Goal: Task Accomplishment & Management: Complete application form

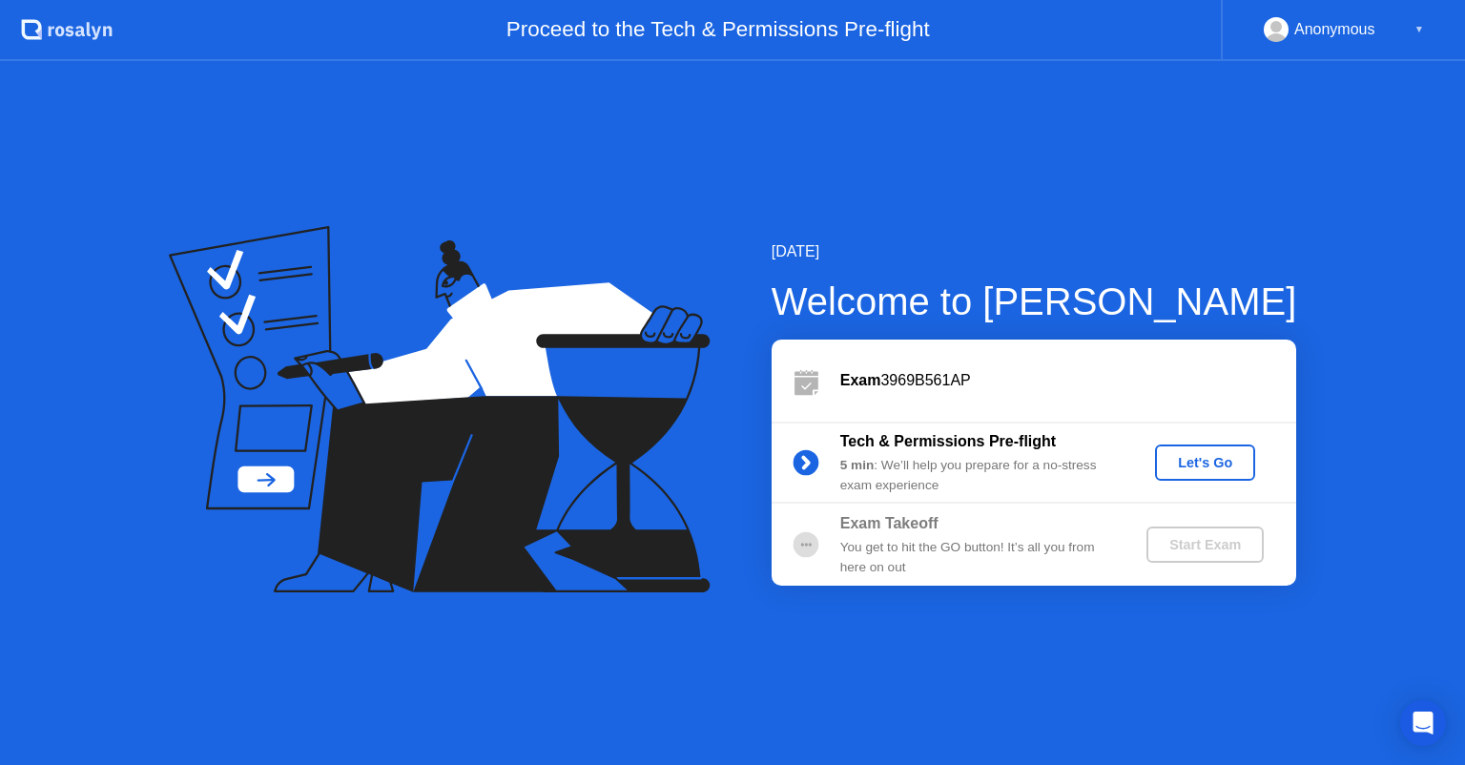
click at [1182, 462] on div "Let's Go" at bounding box center [1204, 462] width 85 height 15
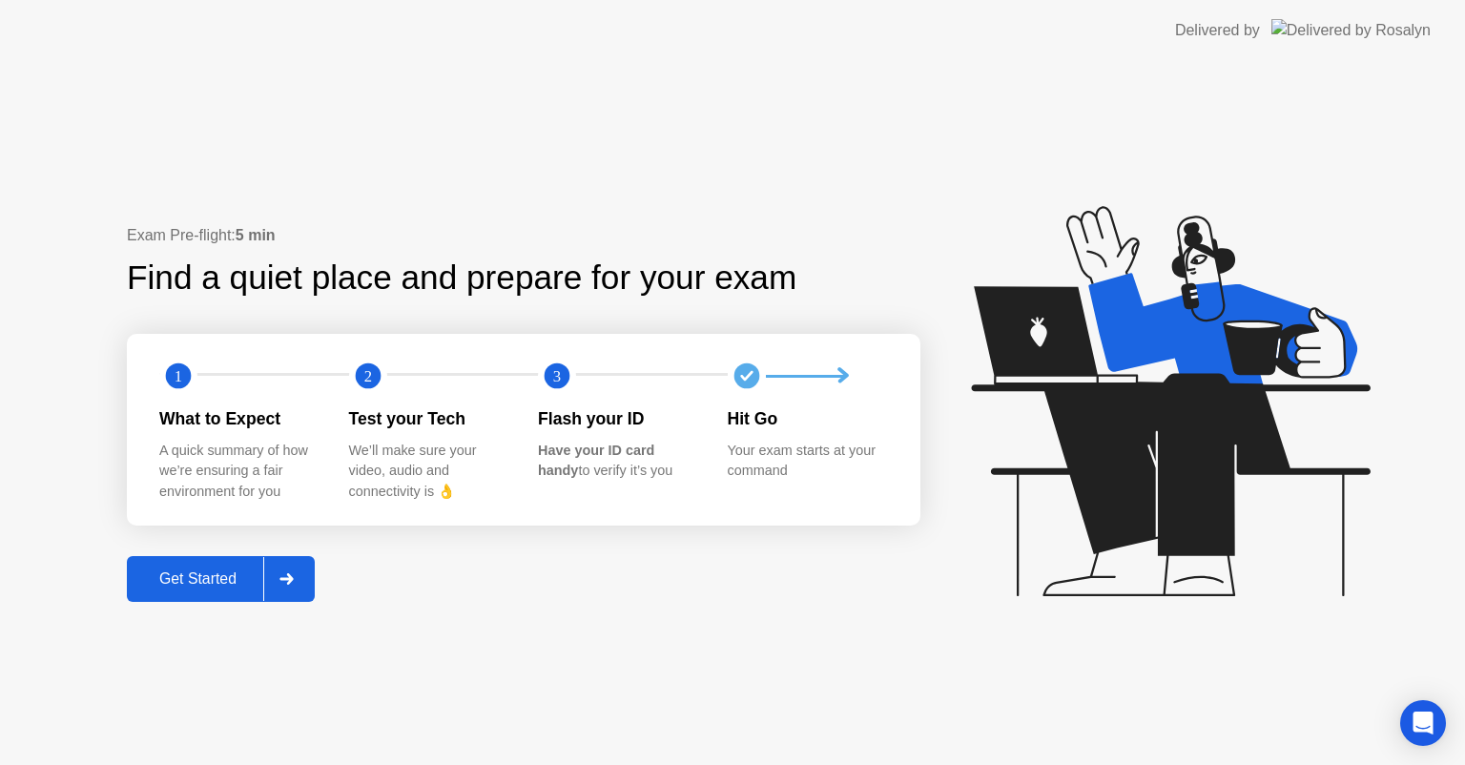
click at [215, 570] on div "Get Started" at bounding box center [198, 578] width 131 height 17
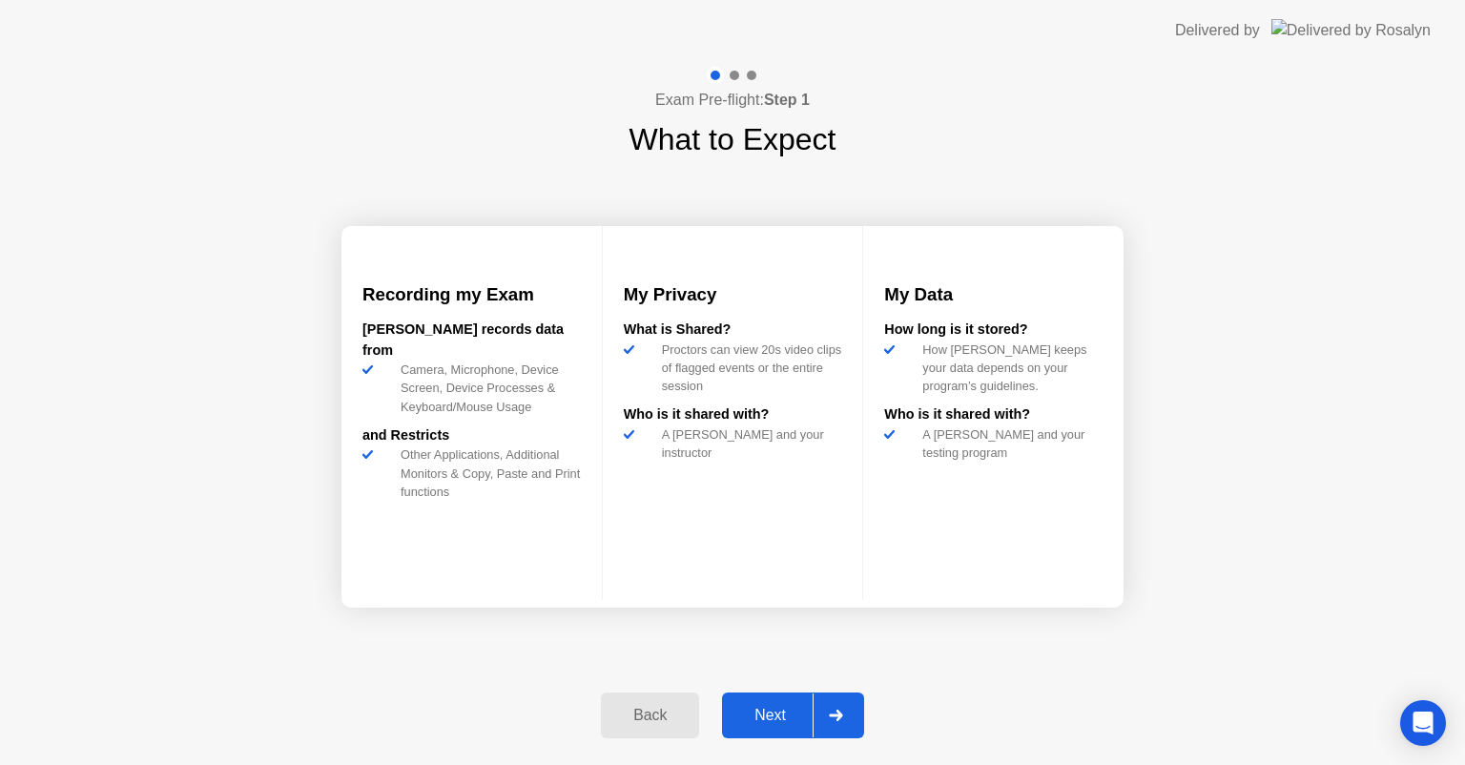
click at [786, 707] on div "Next" at bounding box center [770, 715] width 85 height 17
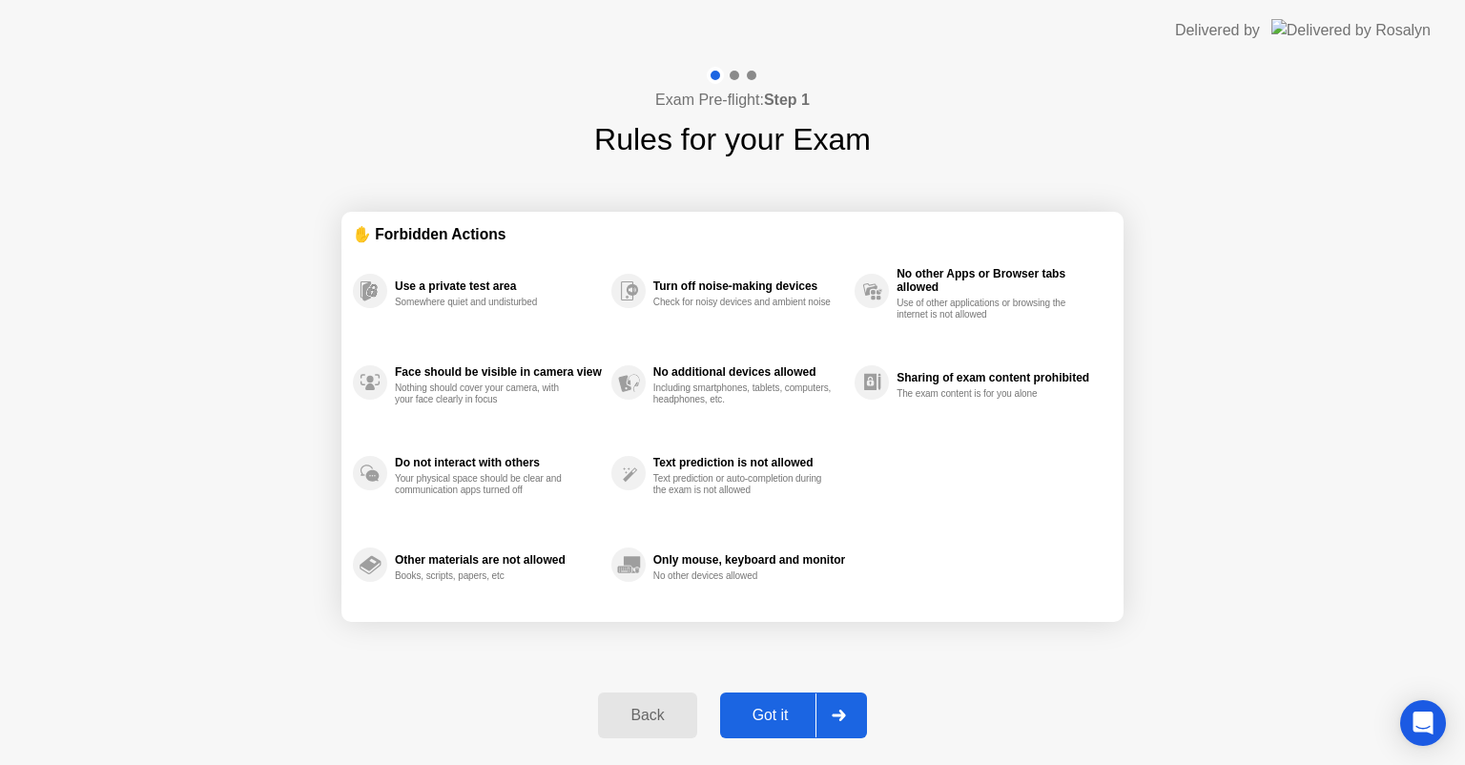
click at [786, 707] on div "Got it" at bounding box center [771, 715] width 90 height 17
select select "**********"
select select "*******"
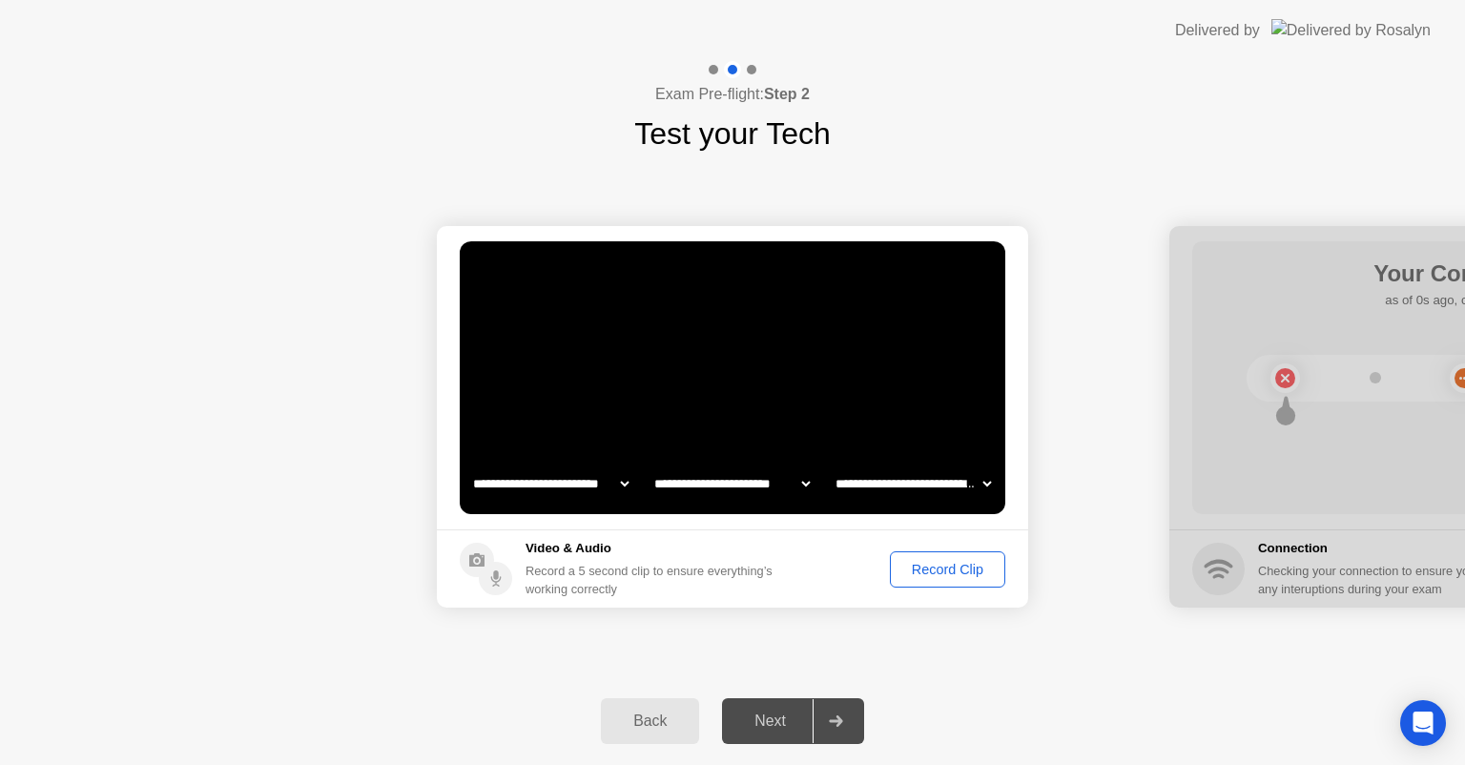
click at [777, 720] on div "Next" at bounding box center [770, 720] width 85 height 17
click at [964, 569] on div "Record Clip" at bounding box center [947, 569] width 102 height 15
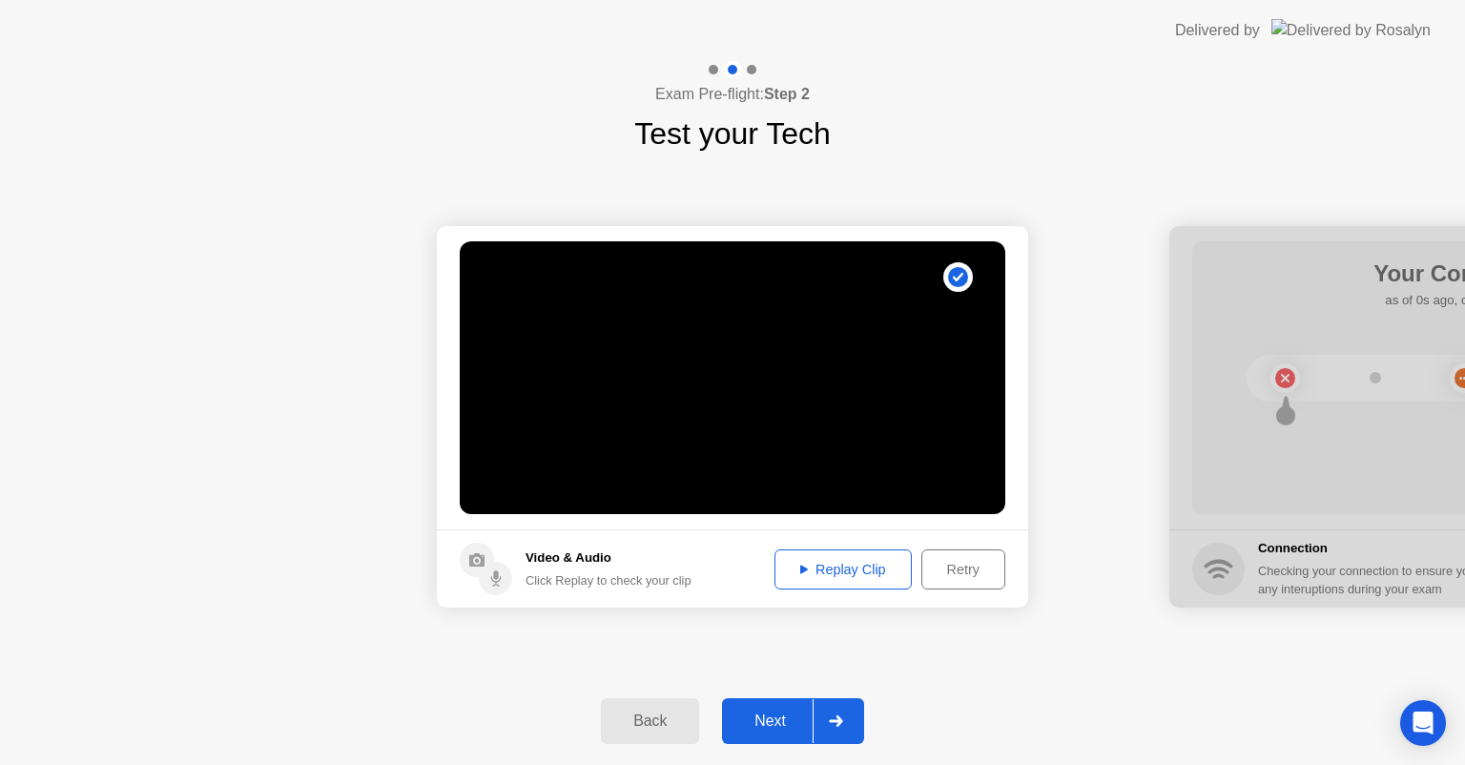
click at [779, 729] on div "Next" at bounding box center [770, 720] width 85 height 17
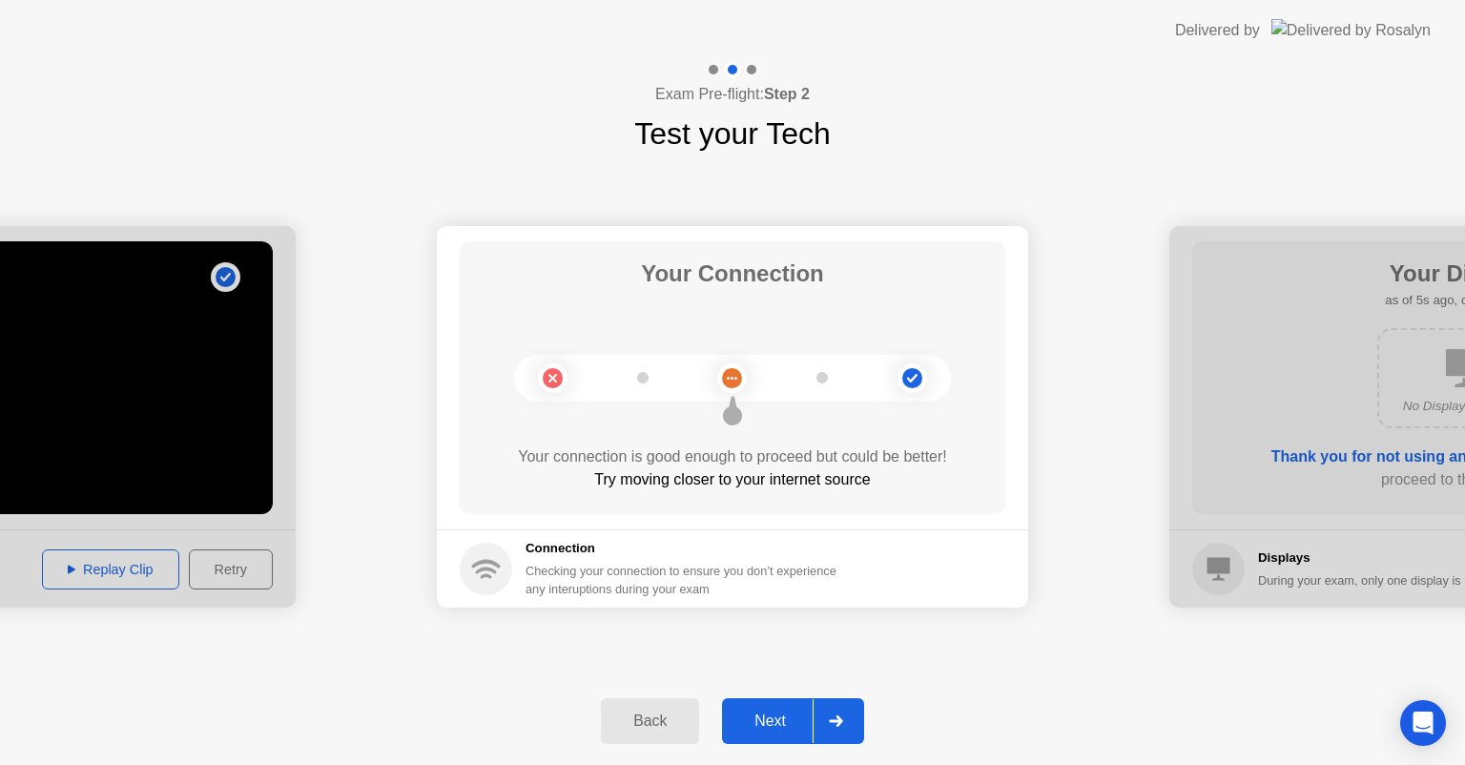
click at [763, 730] on div "Next" at bounding box center [770, 720] width 85 height 17
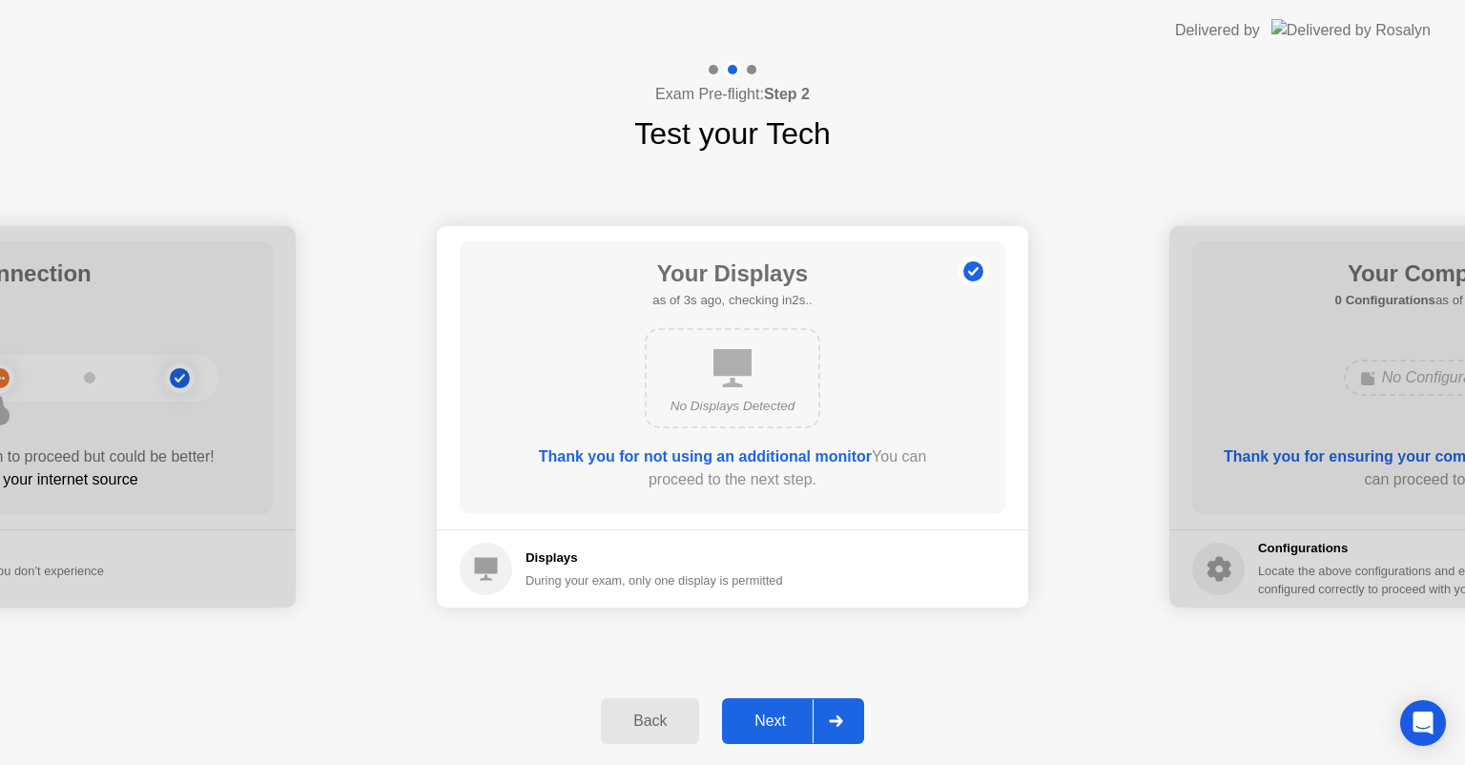
click at [612, 580] on div "During your exam, only one display is permitted" at bounding box center [653, 580] width 257 height 18
click at [783, 701] on button "Next" at bounding box center [793, 721] width 142 height 46
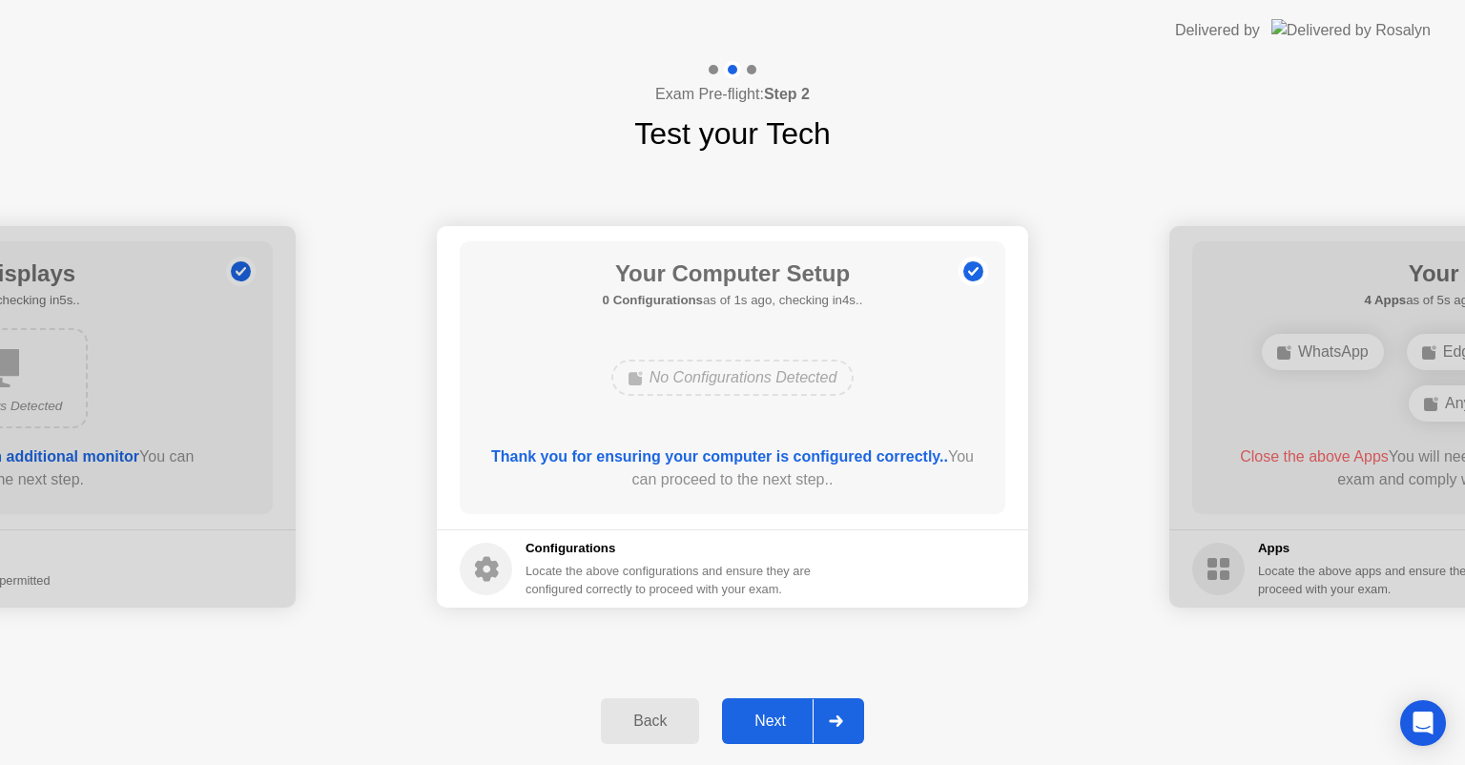
click at [783, 701] on button "Next" at bounding box center [793, 721] width 142 height 46
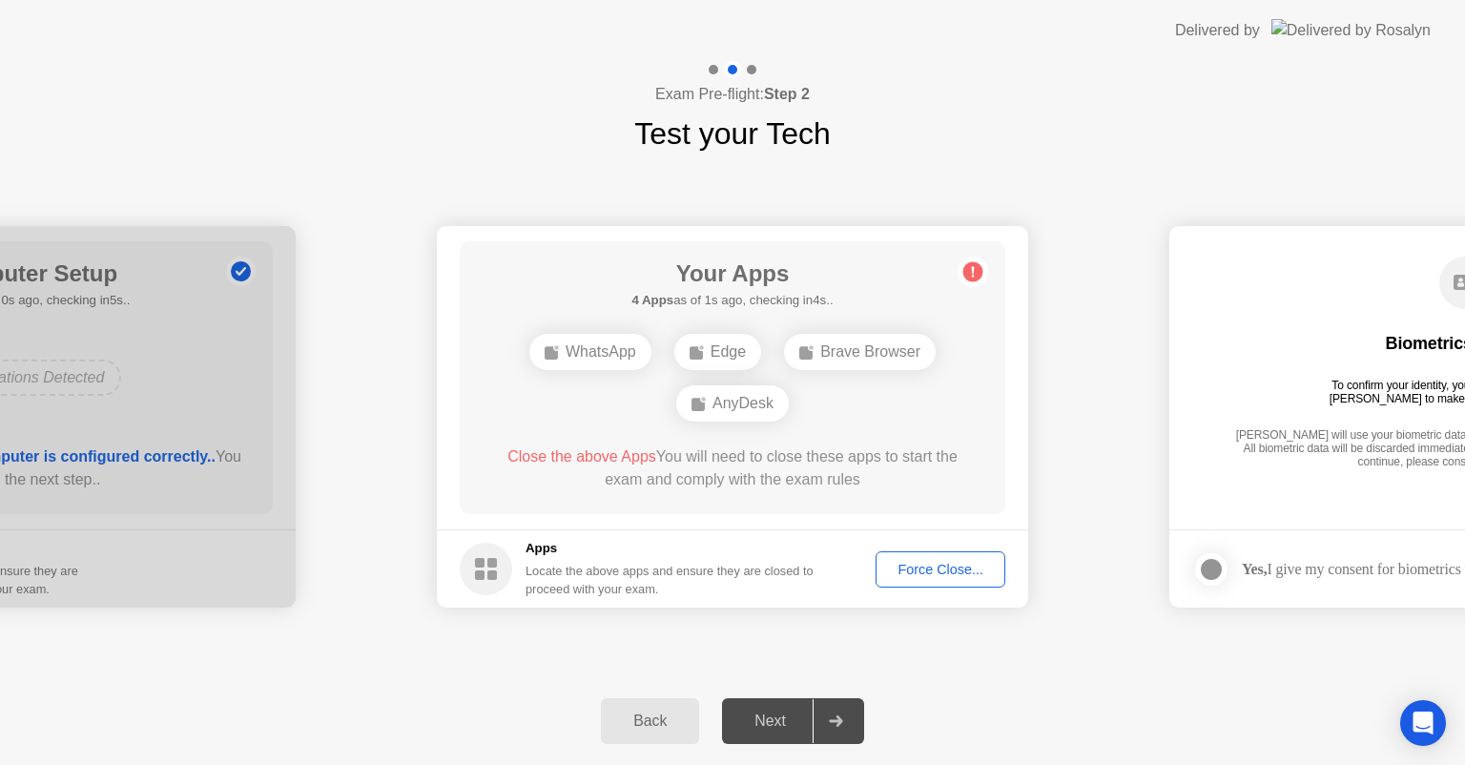
drag, startPoint x: 933, startPoint y: 535, endPoint x: 929, endPoint y: 576, distance: 41.2
click at [929, 576] on footer "Apps Locate the above apps and ensure they are closed to proceed with your exam…" at bounding box center [732, 568] width 591 height 78
click at [929, 576] on div "Force Close..." at bounding box center [940, 569] width 116 height 15
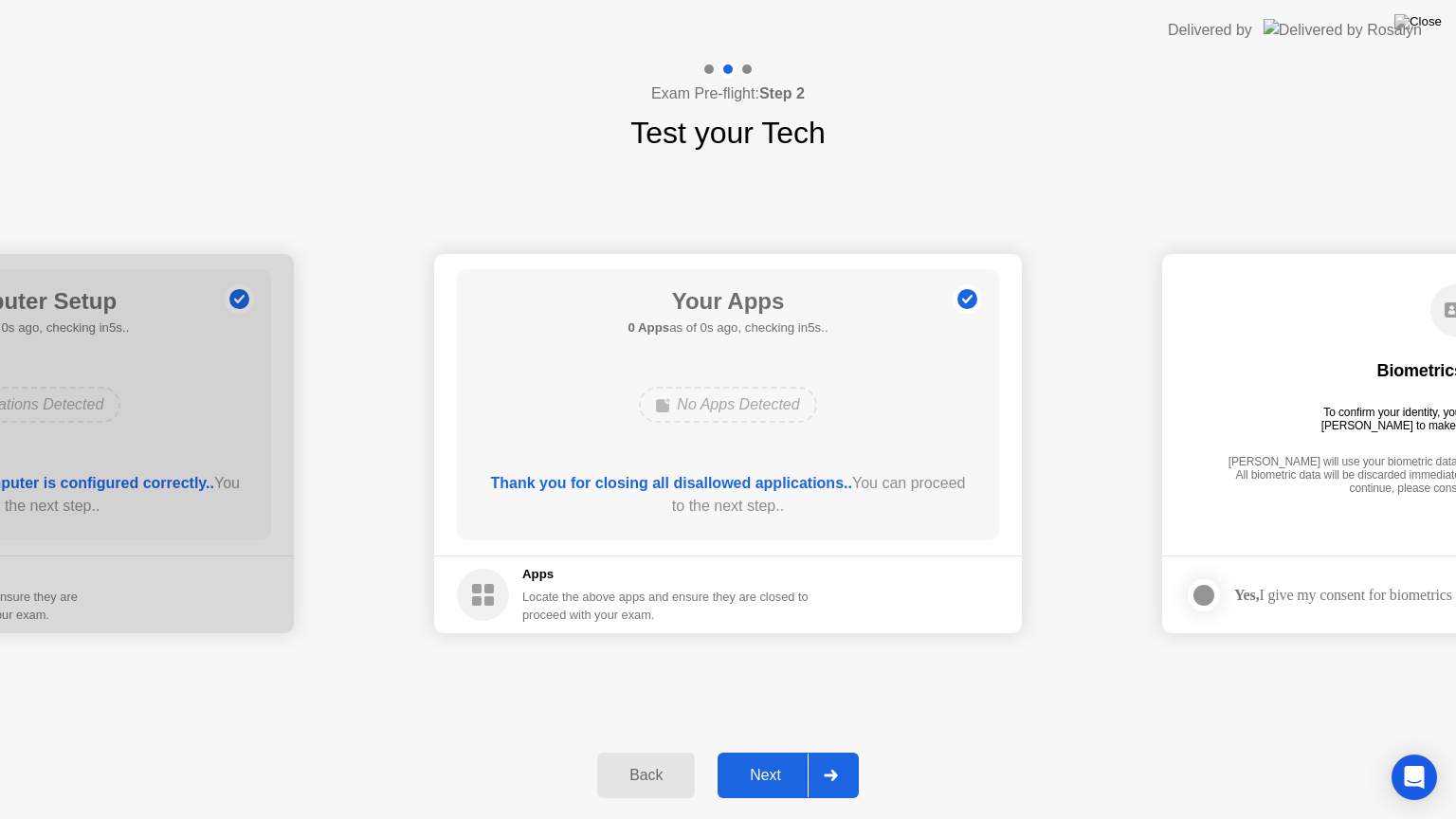
click at [908, 602] on footer "Apps Locate the above apps and ensure they are closed to proceed with your exam." at bounding box center [728, 594] width 587 height 78
click at [787, 759] on div "Next" at bounding box center [765, 774] width 84 height 17
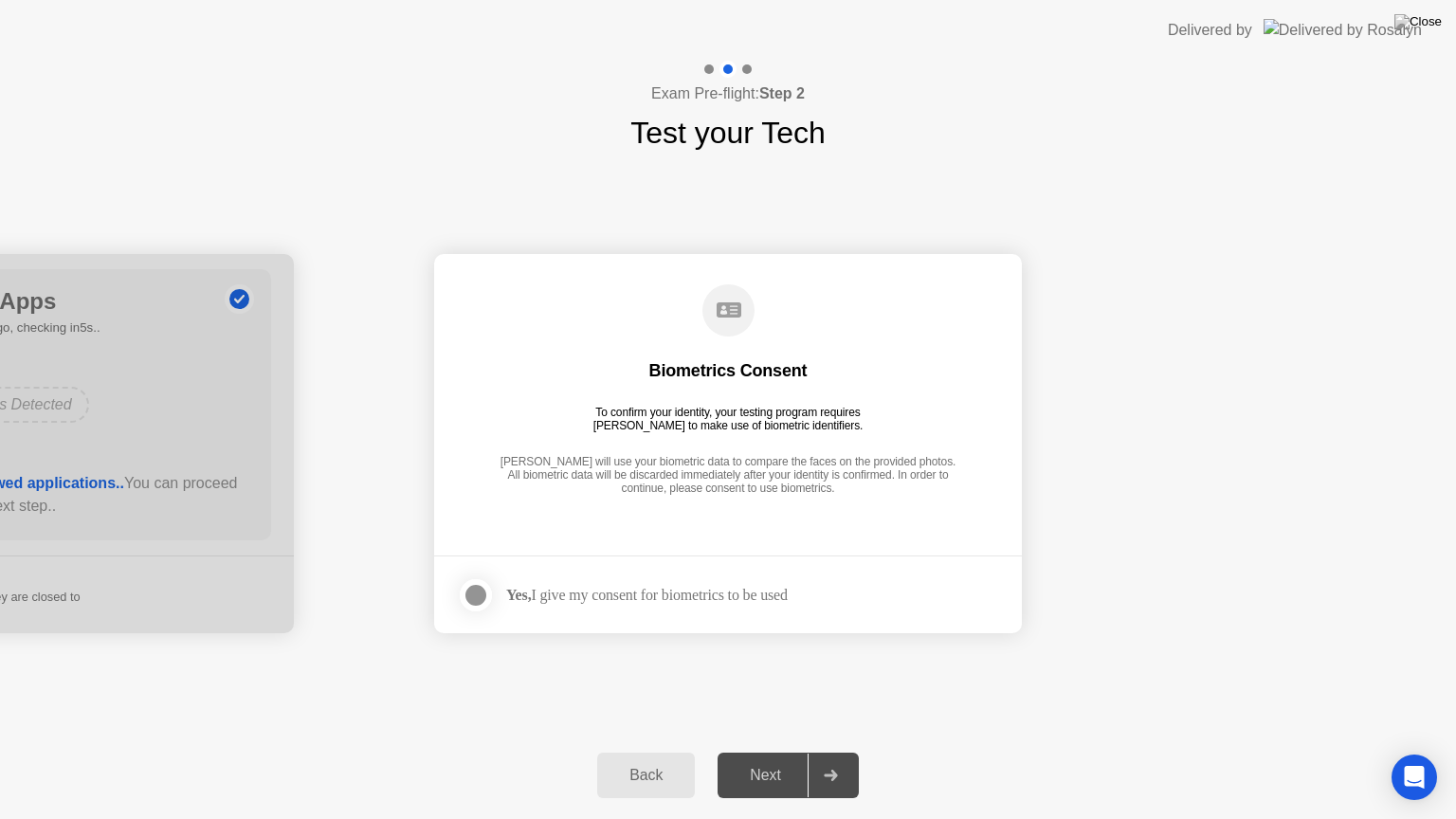
click at [611, 600] on div "Yes, I give my consent for biometrics to be used" at bounding box center [646, 594] width 281 height 18
click at [473, 592] on div at bounding box center [475, 594] width 23 height 23
click at [773, 759] on button "Next" at bounding box center [788, 775] width 141 height 46
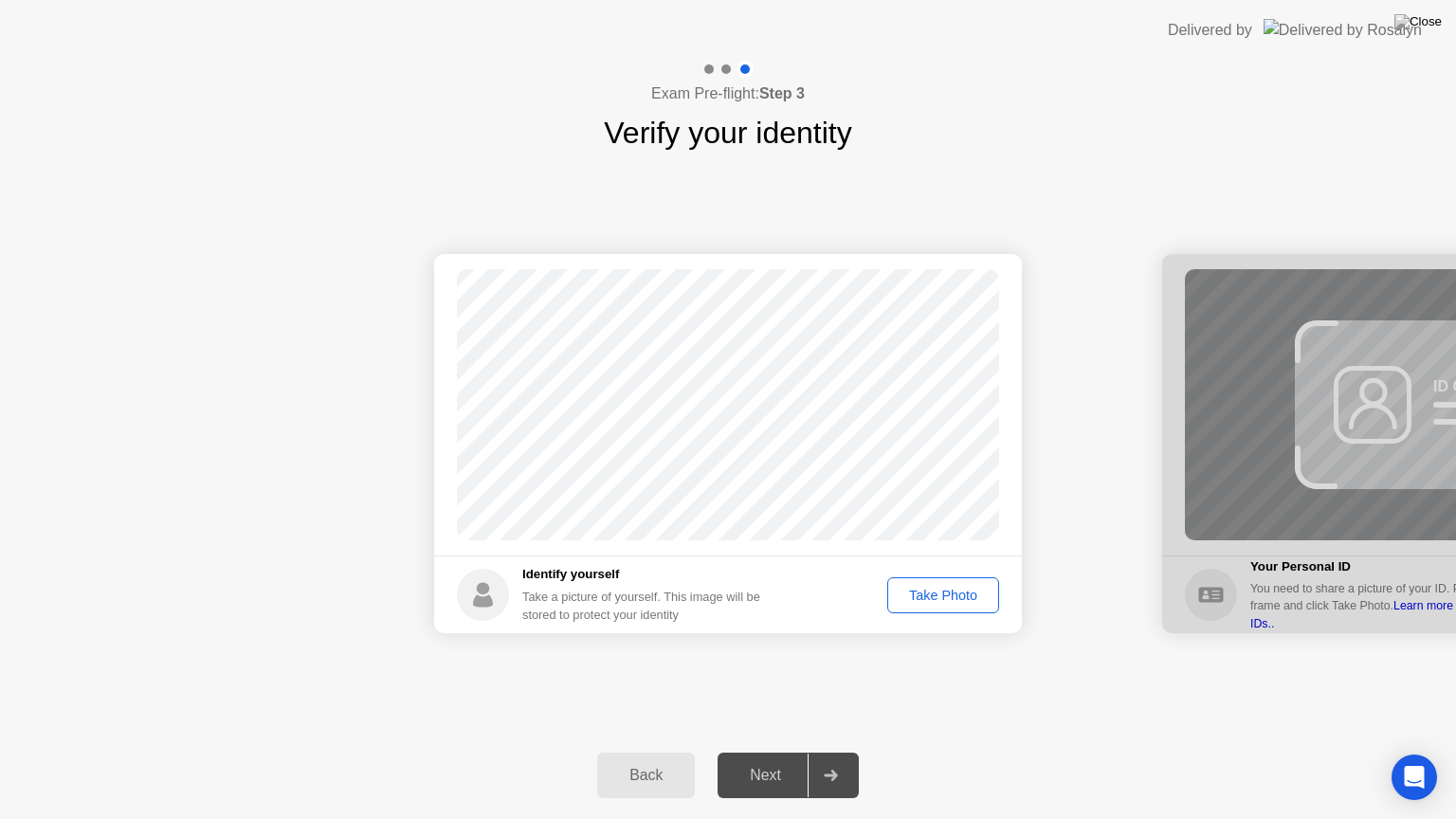
click at [940, 599] on div "Take Photo" at bounding box center [942, 594] width 98 height 15
click at [772, 759] on div "Next" at bounding box center [765, 774] width 84 height 17
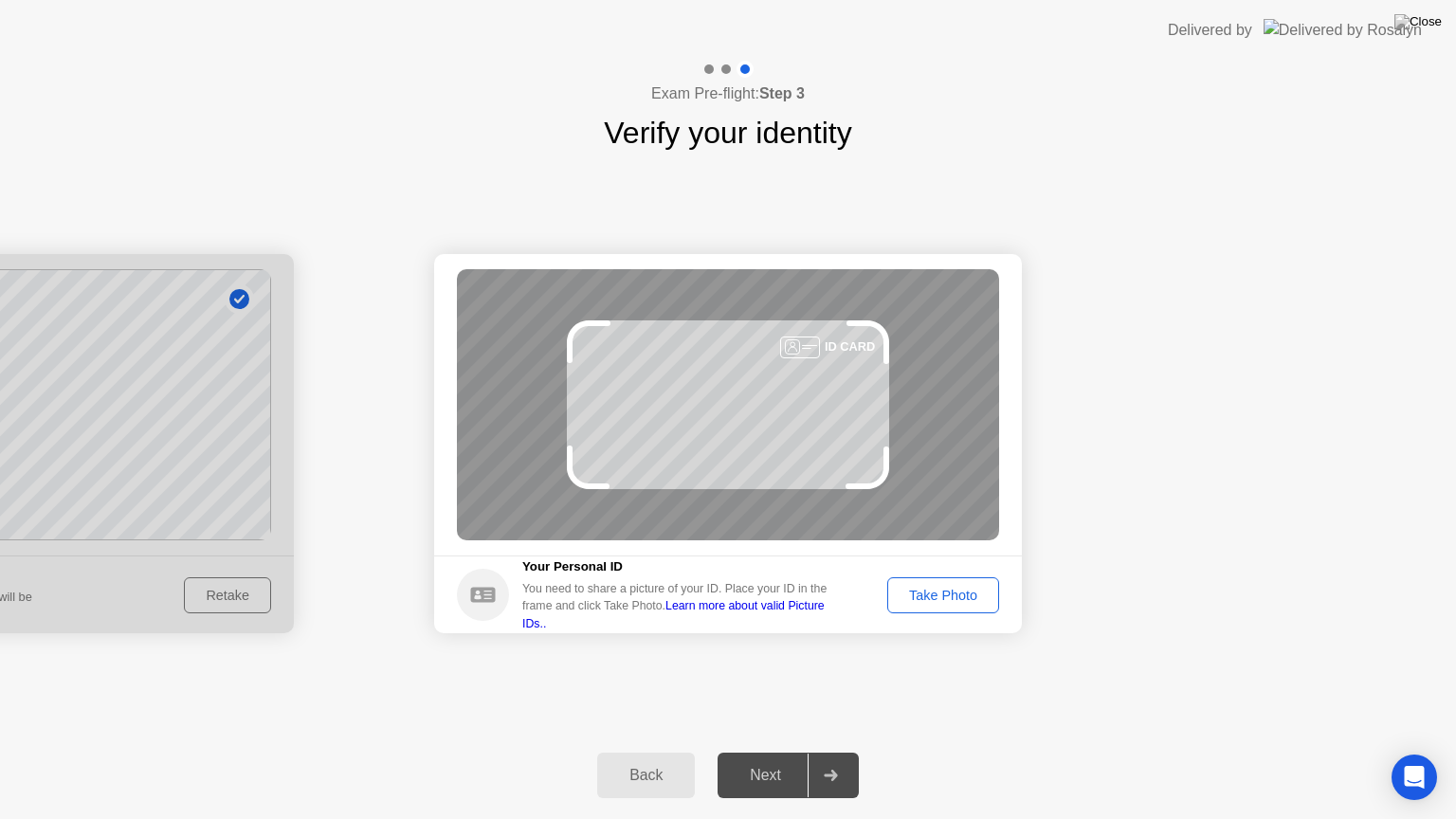
click at [937, 595] on div "Take Photo" at bounding box center [942, 594] width 98 height 15
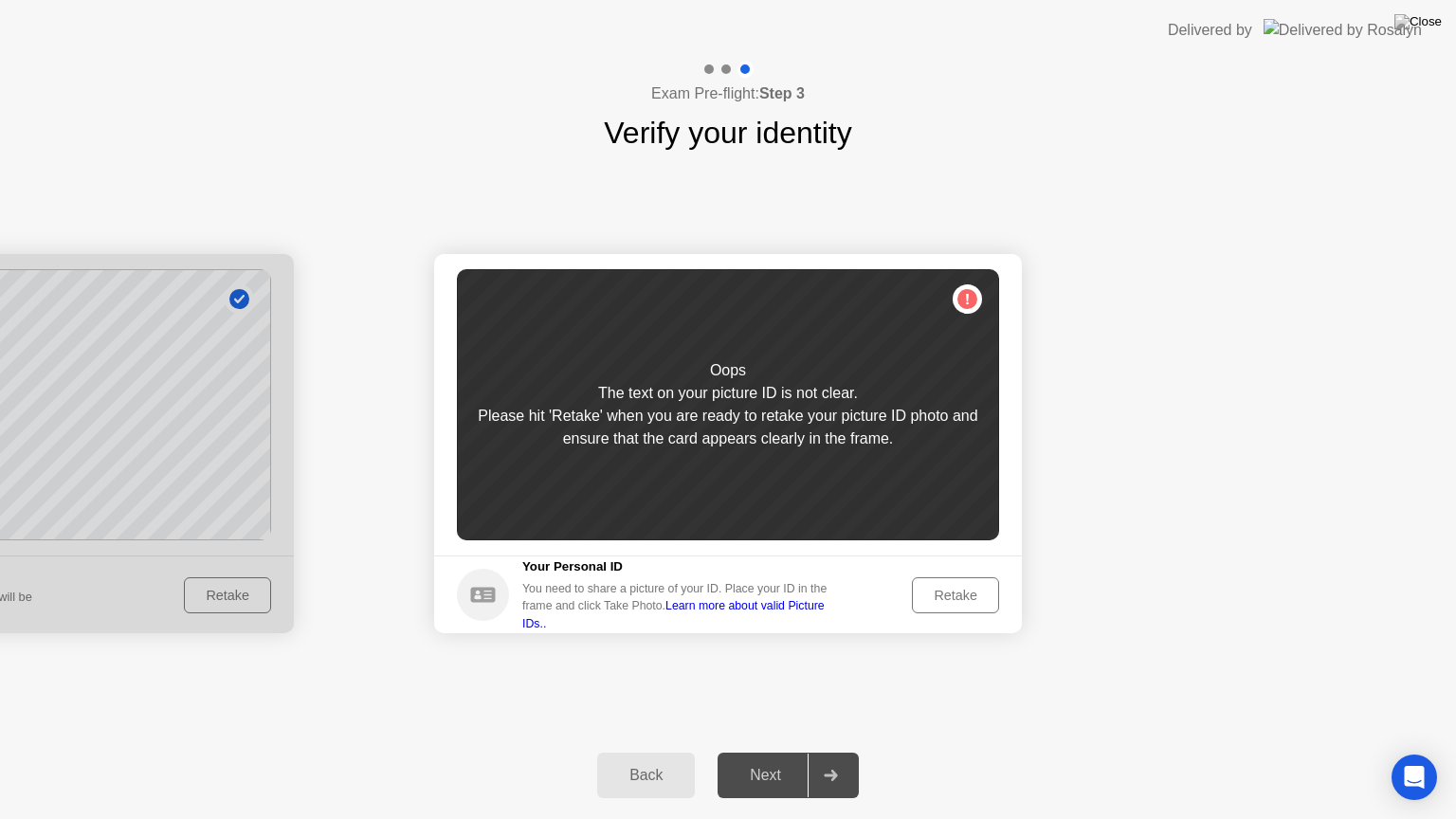
click at [836, 439] on div "Please hit 'Retake' when you are ready to retake your picture ID photo and ensu…" at bounding box center [728, 427] width 542 height 46
drag, startPoint x: 958, startPoint y: 299, endPoint x: 944, endPoint y: 583, distance: 284.3
click at [944, 583] on app-identify-id "Success Photo is correctly taken Unsuccess Photo is not correctly taken. Oops T…" at bounding box center [728, 443] width 587 height 379
click at [944, 587] on div "Retake" at bounding box center [955, 594] width 74 height 15
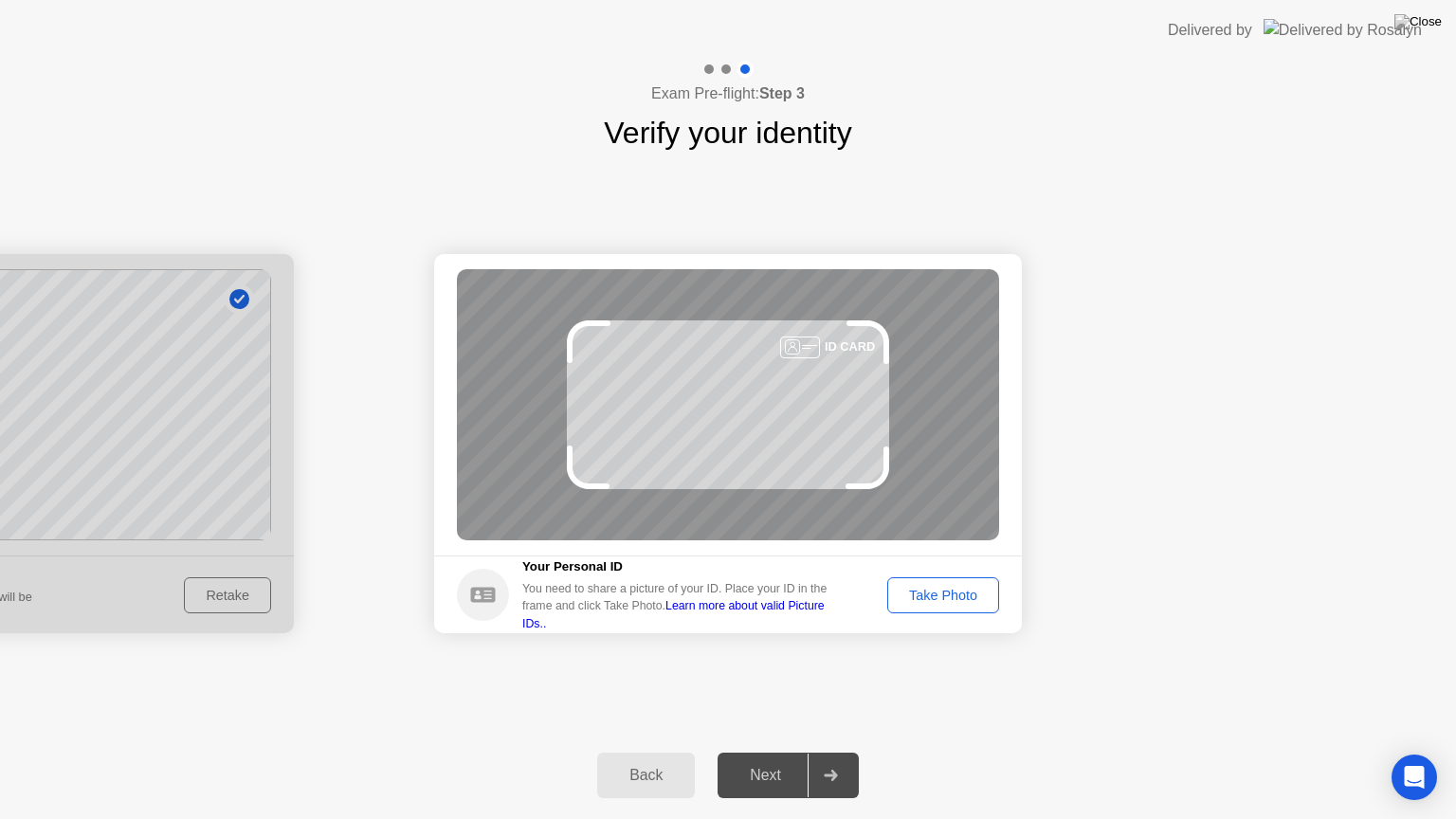
click at [974, 587] on div "Take Photo" at bounding box center [942, 594] width 98 height 15
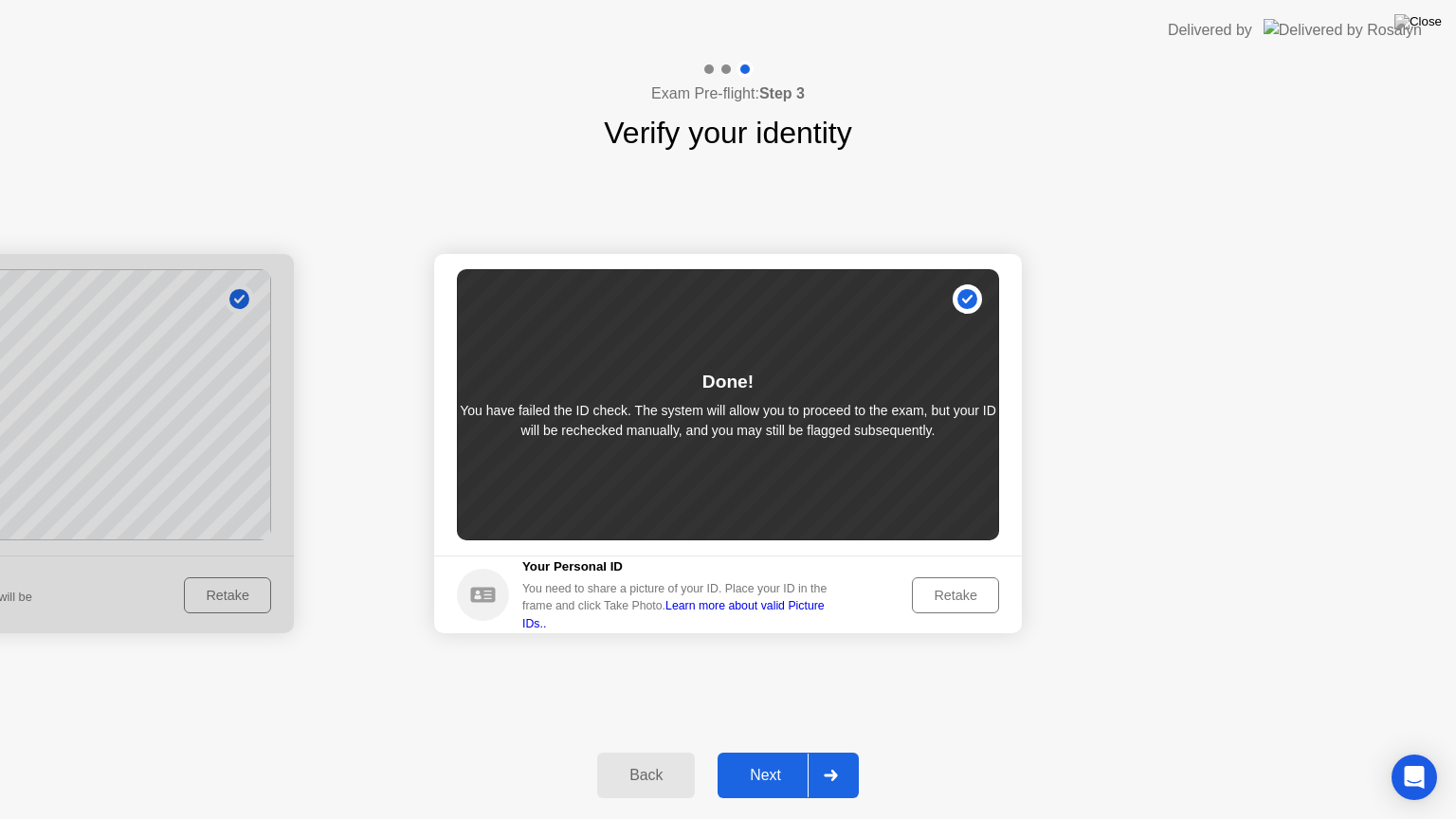
click at [765, 759] on div "Next" at bounding box center [765, 774] width 84 height 17
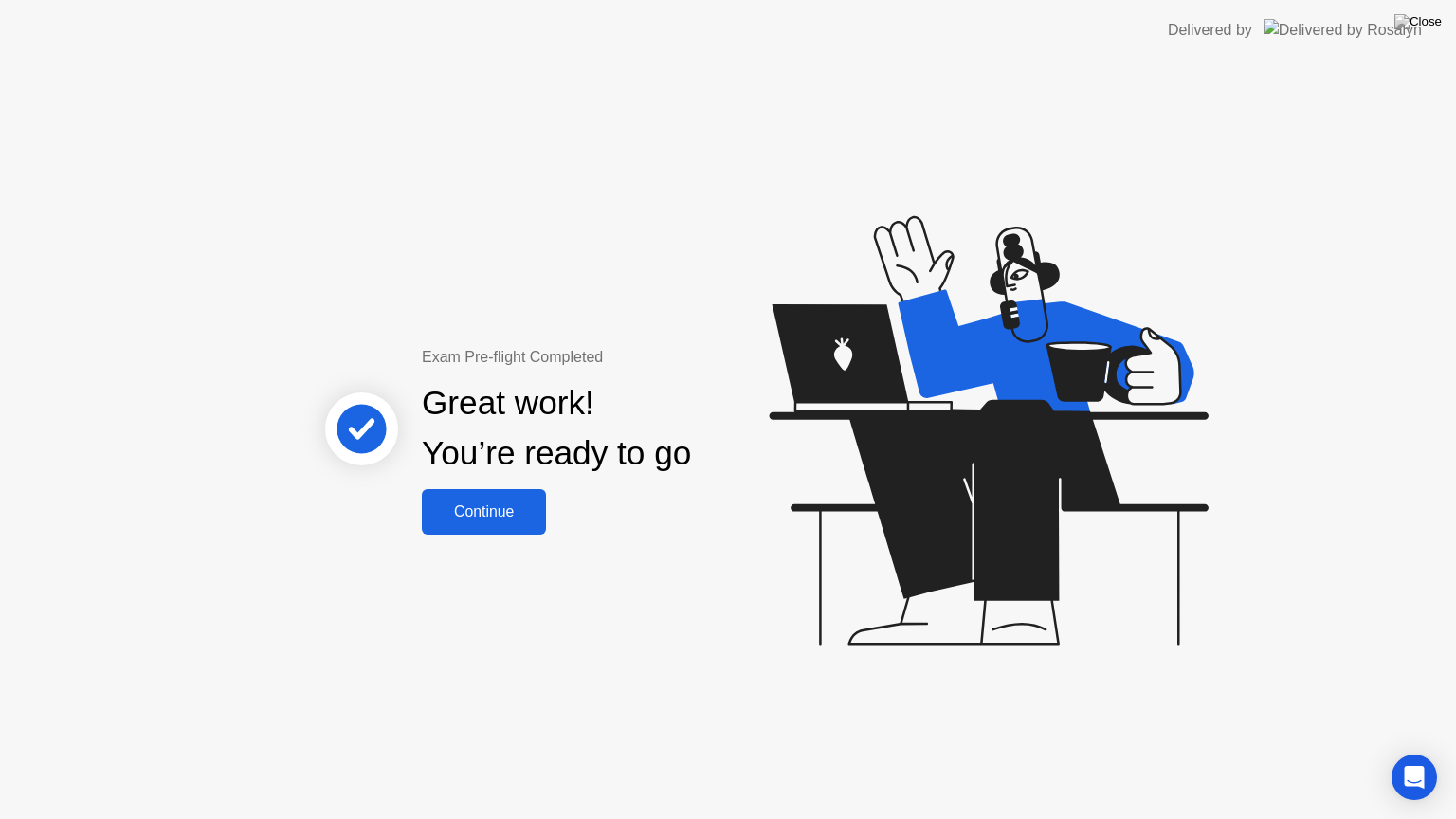
click at [485, 513] on div "Continue" at bounding box center [483, 511] width 112 height 17
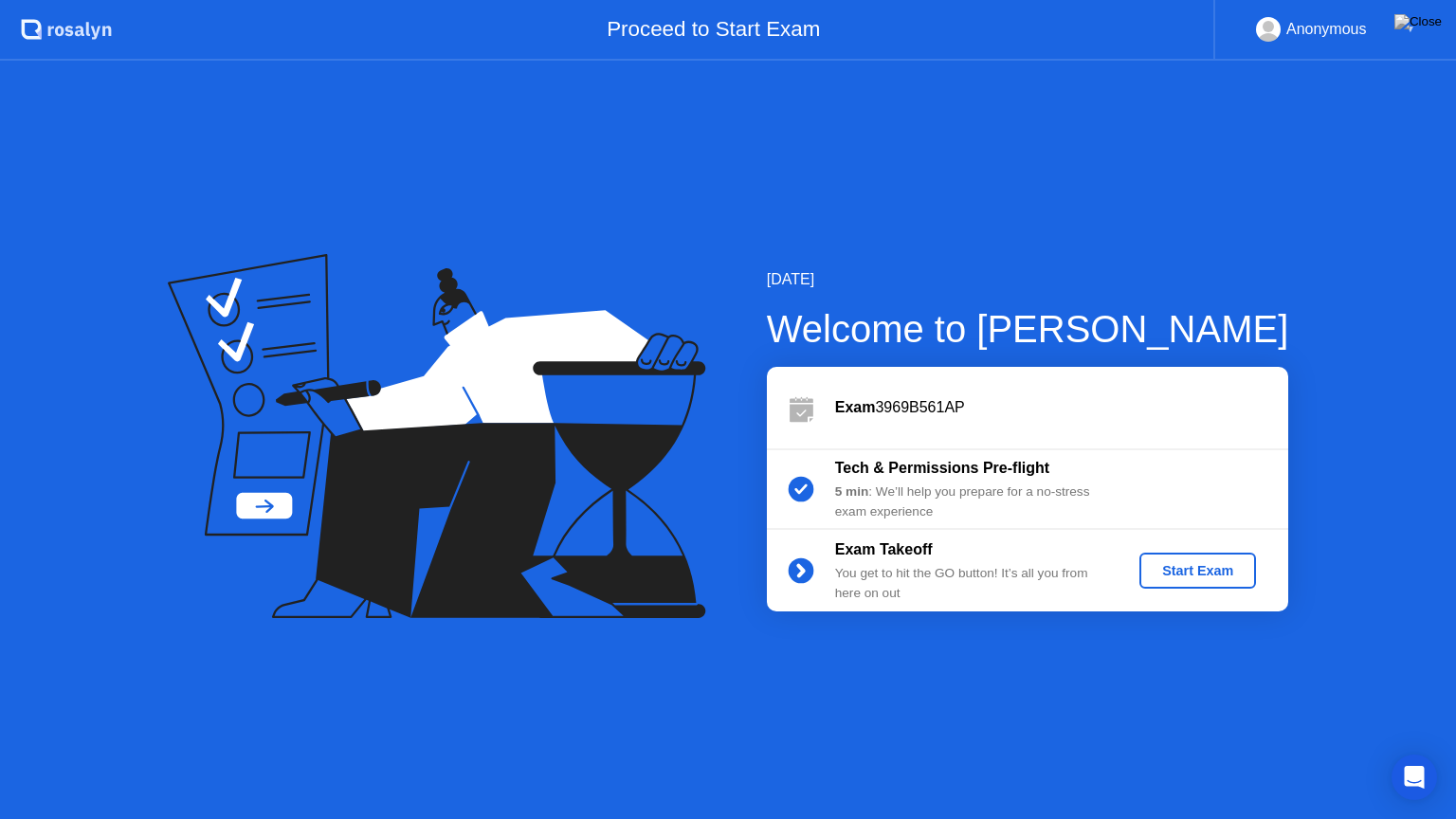
click at [1190, 573] on div "Start Exam" at bounding box center [1198, 570] width 101 height 15
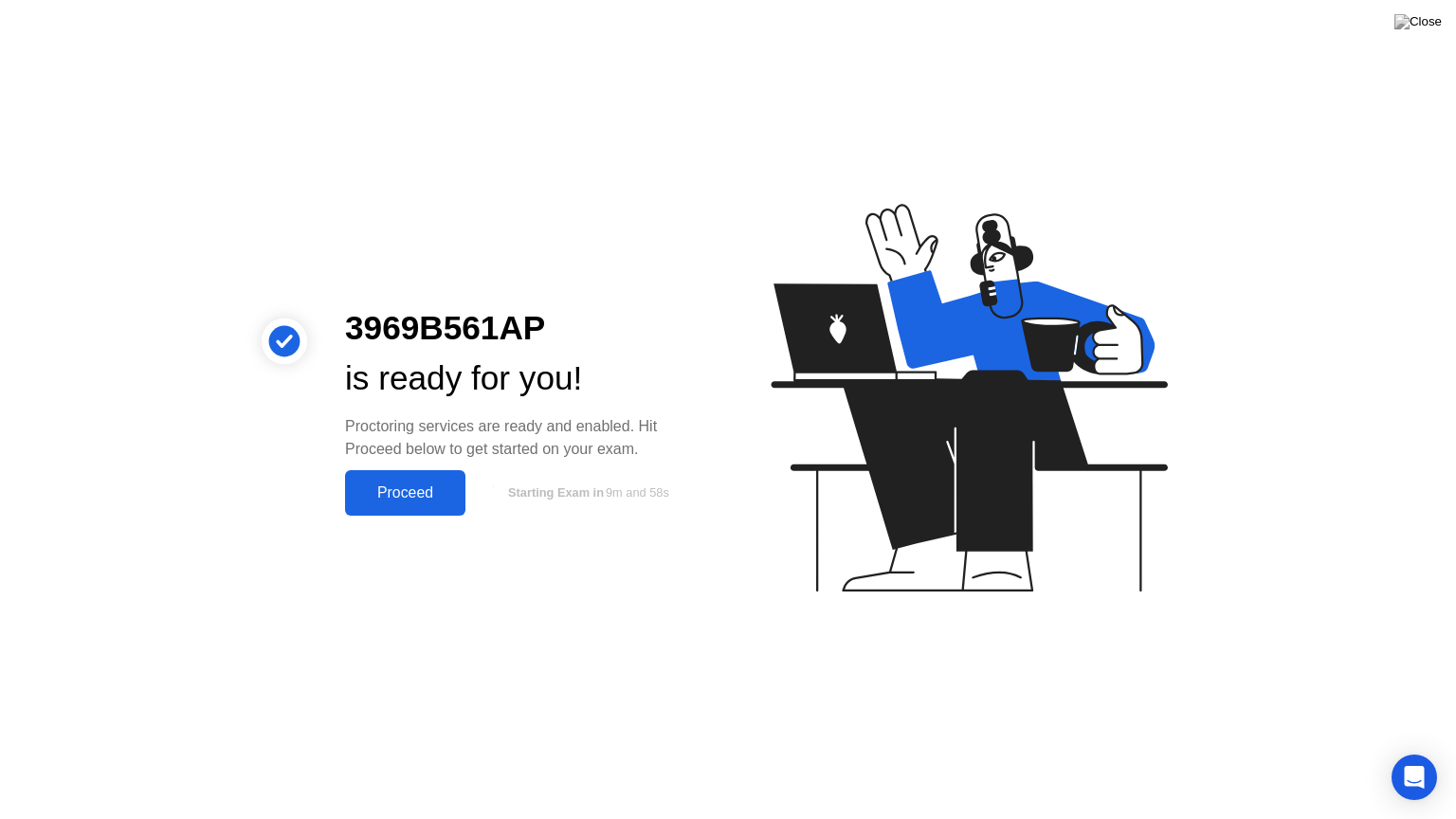
click at [444, 478] on button "Proceed" at bounding box center [404, 493] width 120 height 46
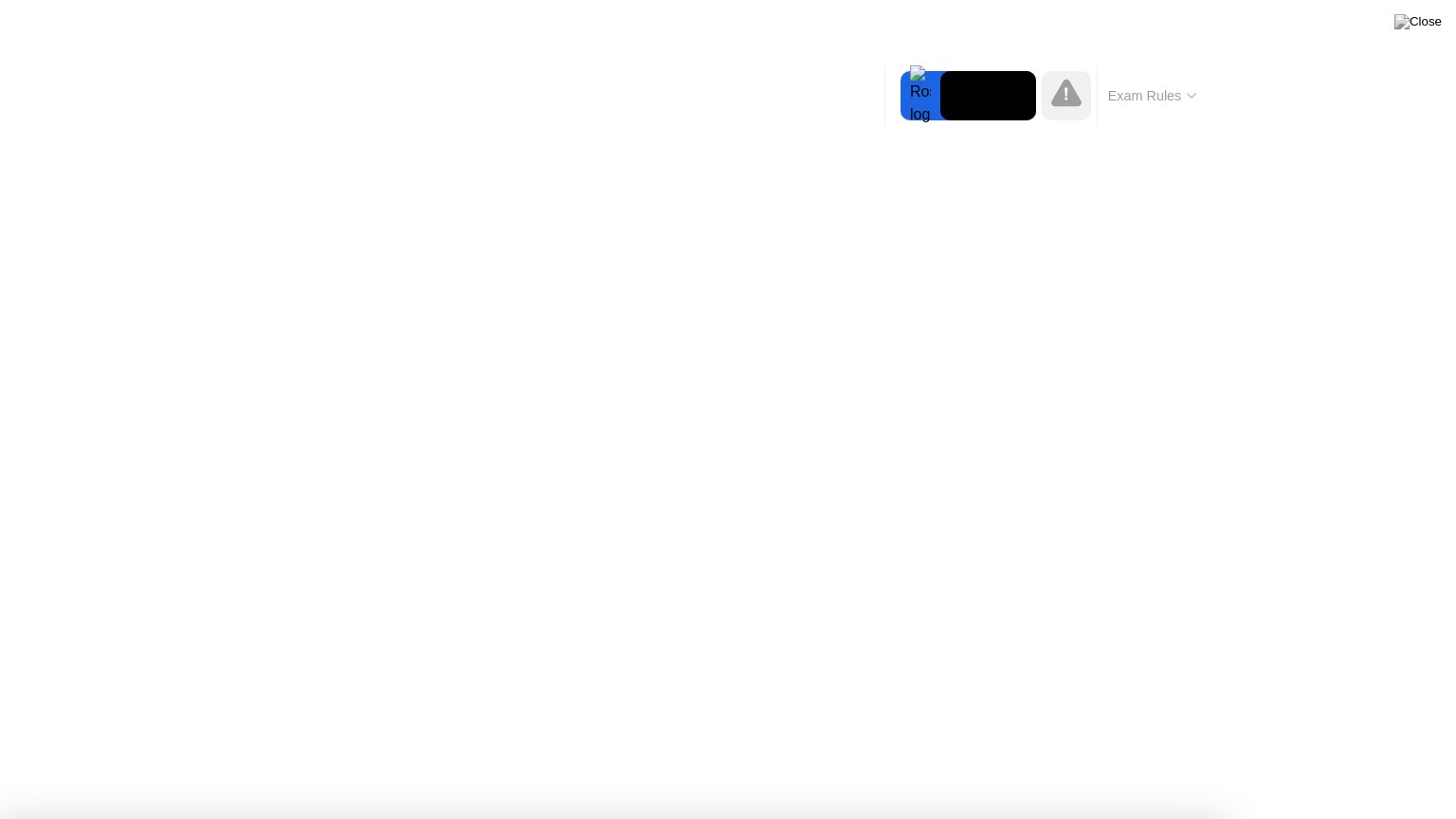
click at [1419, 759] on div at bounding box center [728, 819] width 1456 height 0
